Goal: Task Accomplishment & Management: Use online tool/utility

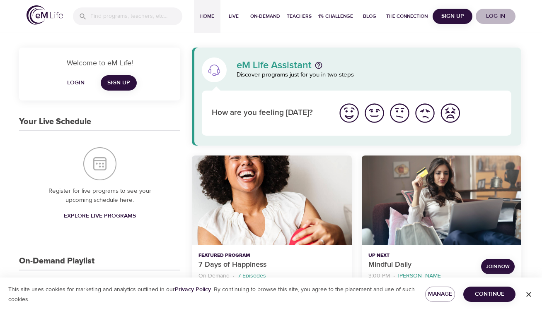
click at [499, 14] on span "Log in" at bounding box center [495, 16] width 33 height 10
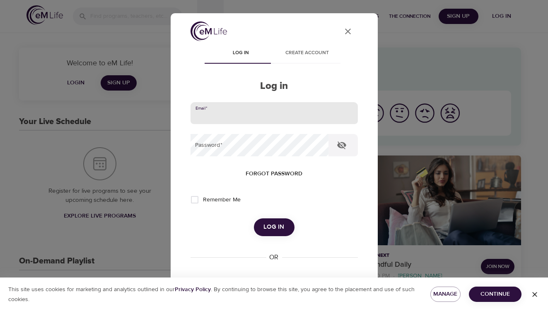
click at [270, 106] on input "email" at bounding box center [274, 113] width 167 height 22
type input "willie.loyal@cnoinc.com"
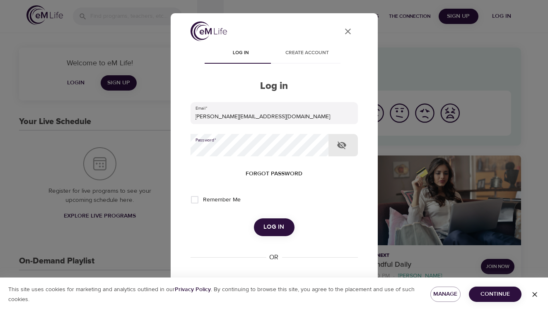
click at [254, 219] on button "Log in" at bounding box center [274, 227] width 41 height 17
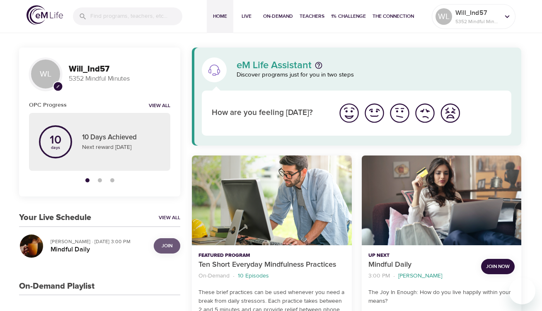
click at [166, 246] on span "Join" at bounding box center [167, 246] width 11 height 9
